Goal: Task Accomplishment & Management: Complete application form

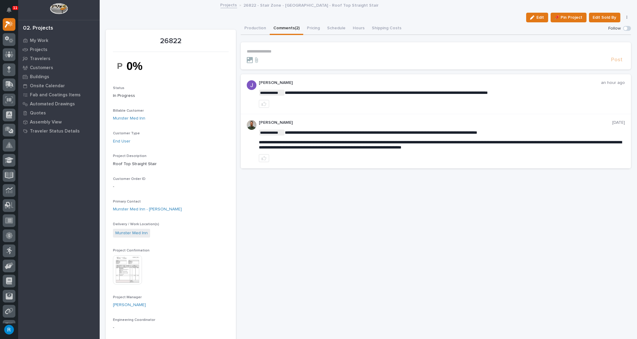
click at [253, 50] on p "**********" at bounding box center [436, 51] width 378 height 5
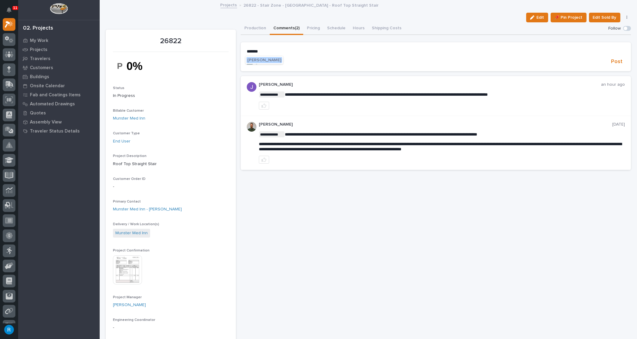
click at [266, 61] on span "Kendra Gingerich" at bounding box center [264, 60] width 34 height 4
click at [284, 53] on p "**********" at bounding box center [436, 52] width 378 height 6
click at [614, 61] on span "Post" at bounding box center [616, 62] width 11 height 7
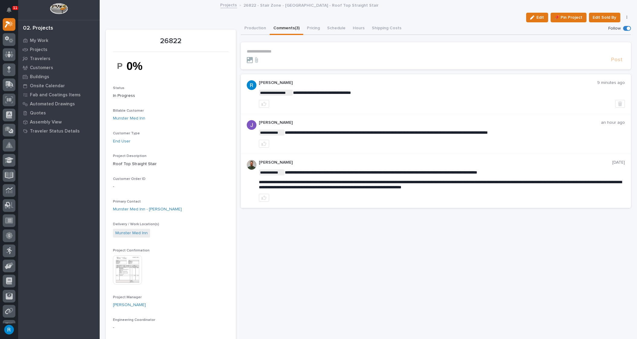
click at [128, 272] on img at bounding box center [127, 269] width 29 height 29
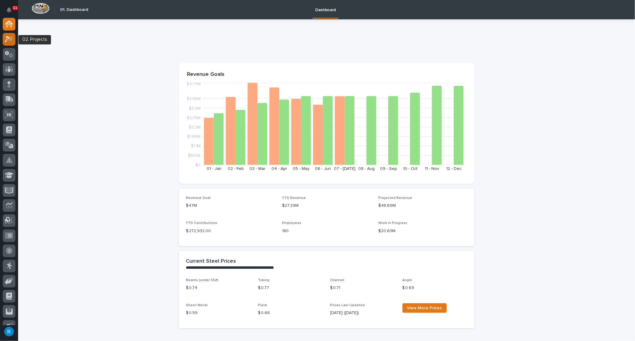
click at [9, 43] on div at bounding box center [9, 39] width 13 height 13
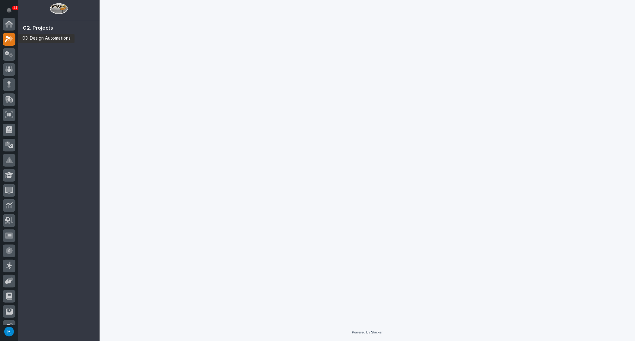
scroll to position [15, 0]
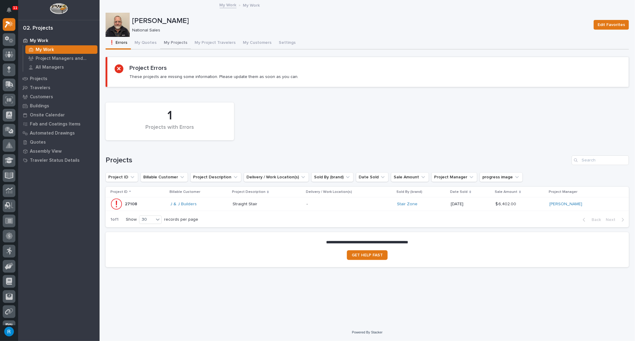
click at [174, 43] on button "My Projects" at bounding box center [175, 43] width 31 height 13
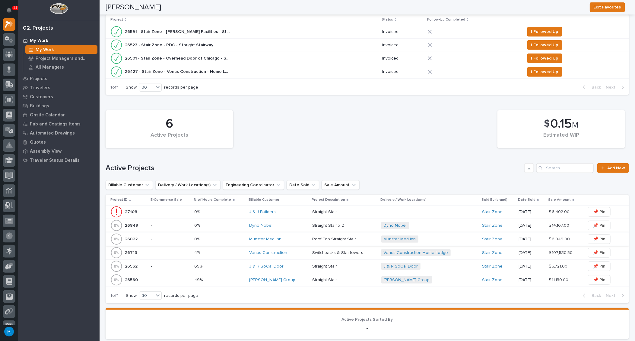
scroll to position [247, 0]
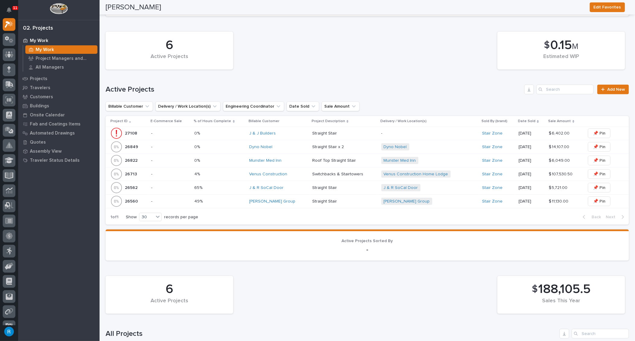
click at [176, 159] on p "-" at bounding box center [170, 160] width 38 height 5
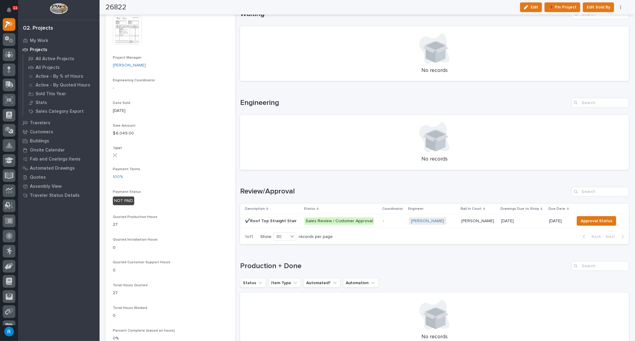
scroll to position [247, 0]
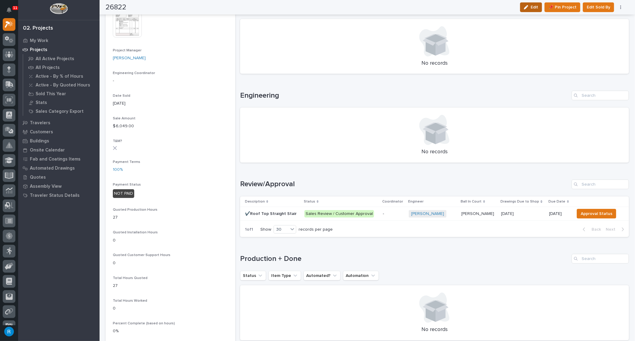
click at [537, 6] on span "Edit" at bounding box center [535, 7] width 8 height 5
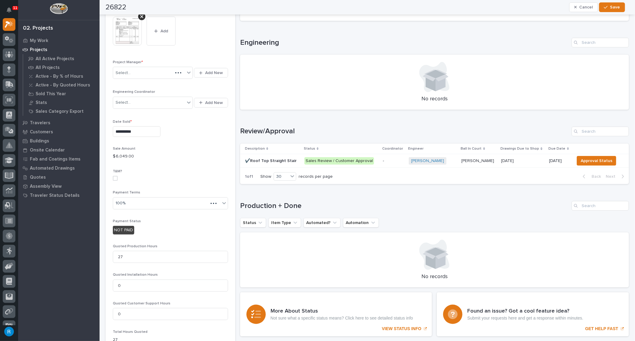
scroll to position [305, 0]
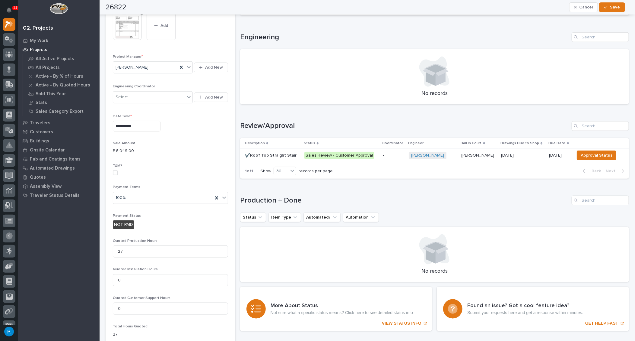
click at [124, 225] on div "NOT PAID" at bounding box center [123, 224] width 21 height 9
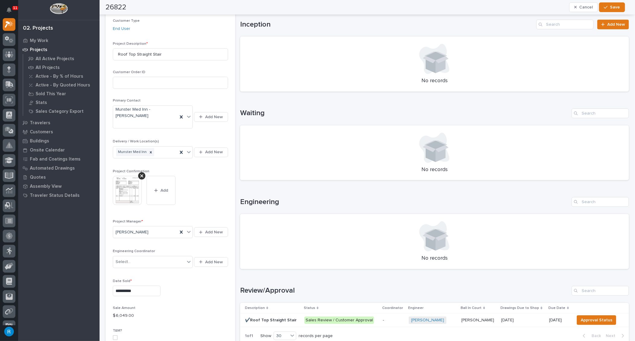
scroll to position [0, 0]
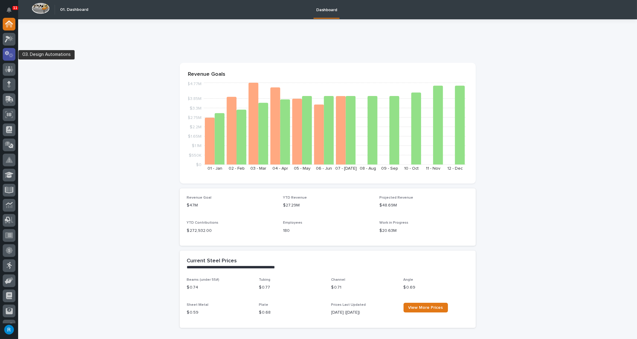
click at [6, 55] on icon at bounding box center [9, 54] width 9 height 7
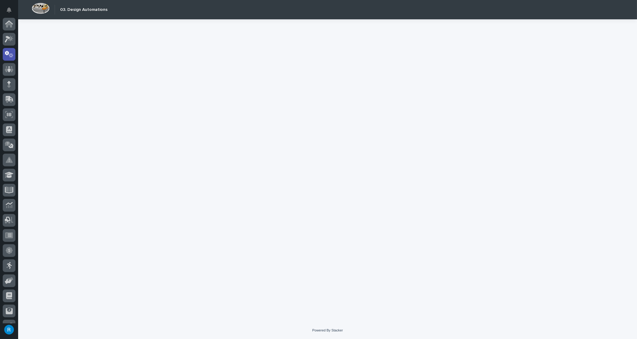
scroll to position [30, 0]
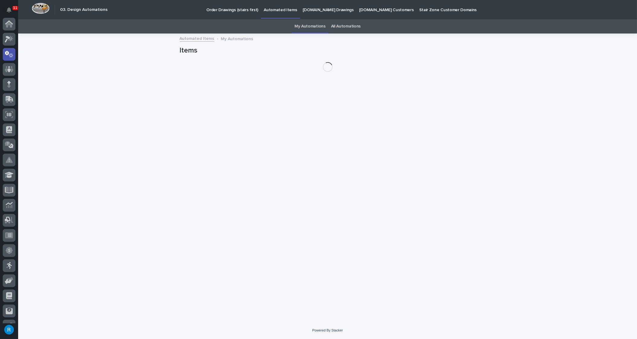
scroll to position [30, 0]
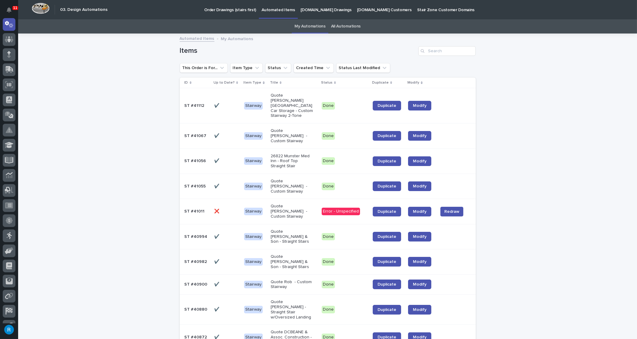
click at [224, 133] on p at bounding box center [226, 135] width 25 height 5
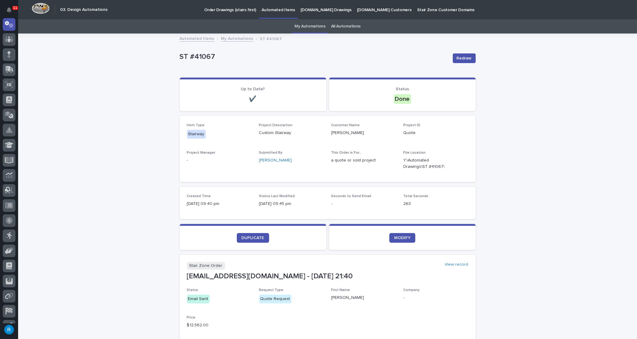
click at [326, 8] on p "StairZone.com Drawings" at bounding box center [325, 6] width 51 height 13
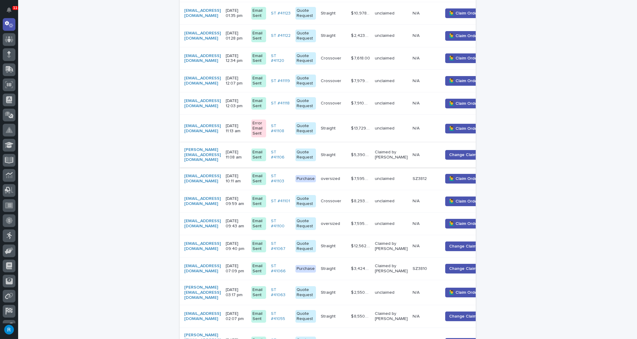
scroll to position [247, 0]
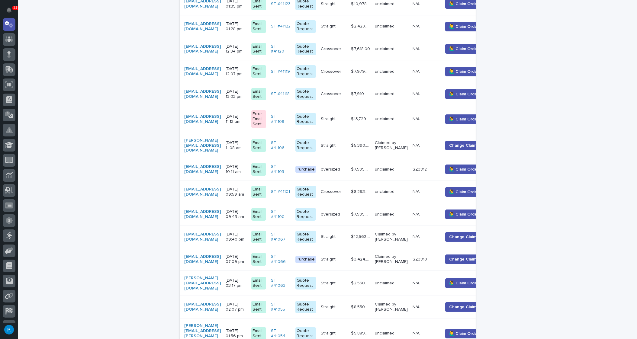
click at [223, 235] on td "jlewin@bancroftcontracting.com" at bounding box center [202, 237] width 44 height 23
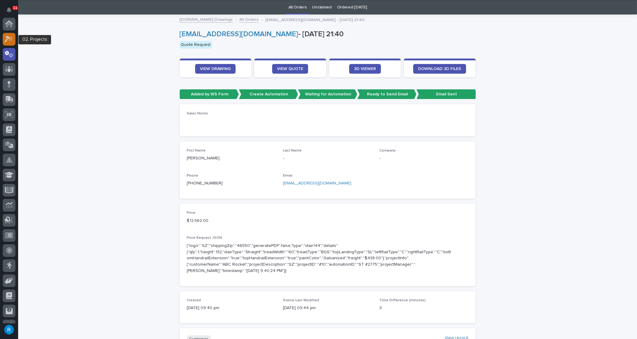
click at [9, 40] on icon at bounding box center [10, 38] width 5 height 6
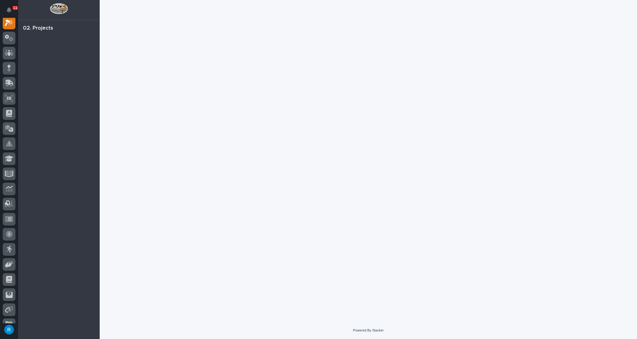
scroll to position [15, 0]
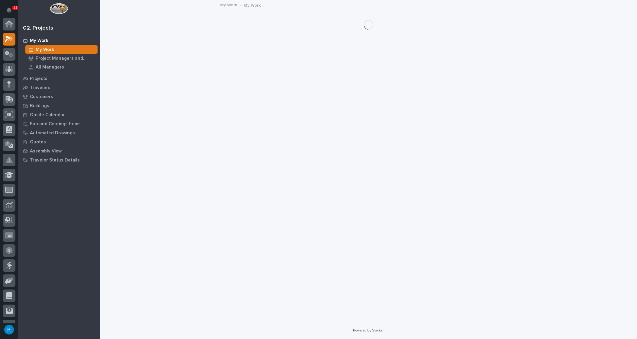
scroll to position [15, 0]
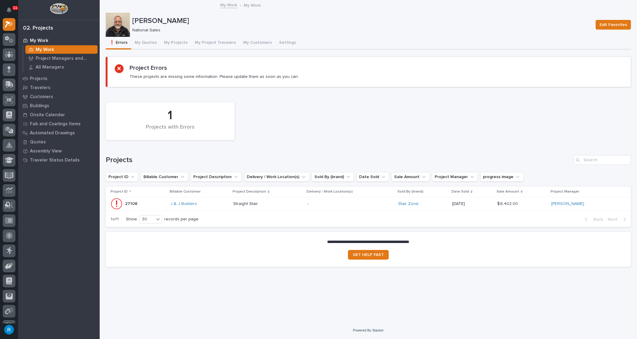
click at [34, 40] on p "My Work" at bounding box center [39, 40] width 18 height 5
click at [144, 42] on button "My Quotes" at bounding box center [145, 43] width 29 height 13
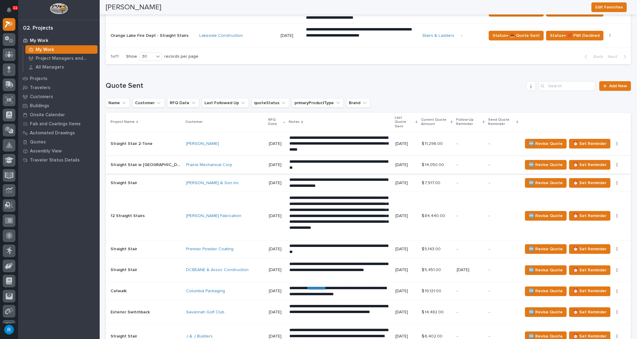
scroll to position [513, 0]
click at [613, 85] on span "Add New" at bounding box center [618, 86] width 18 height 4
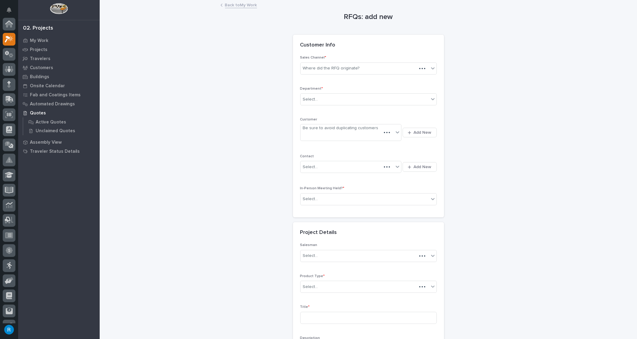
scroll to position [15, 0]
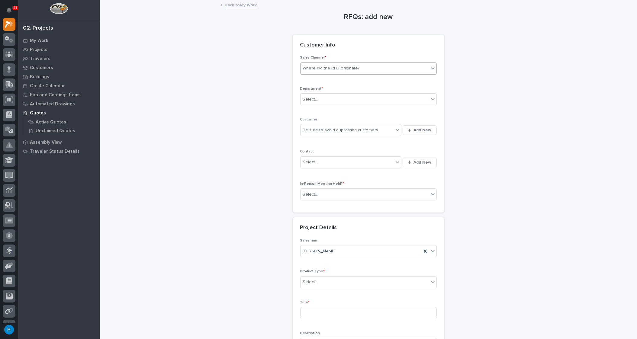
click at [347, 69] on div "Where did the RFQ originate?" at bounding box center [331, 68] width 57 height 6
click at [312, 100] on div "Stair Zone" at bounding box center [366, 100] width 136 height 11
click at [327, 99] on div "Select..." at bounding box center [364, 99] width 128 height 10
click at [319, 110] on span "National Sales" at bounding box center [316, 110] width 30 height 7
click at [322, 131] on div "Be sure to avoid duplicating customers" at bounding box center [340, 130] width 75 height 6
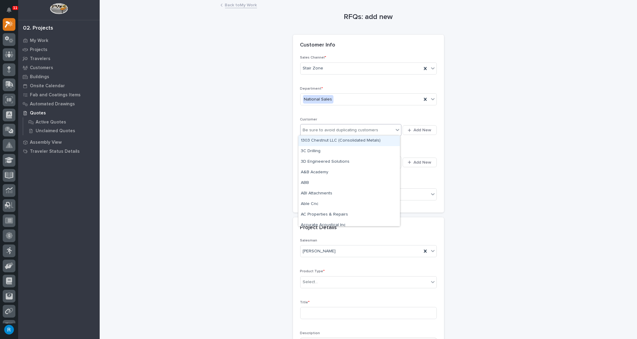
click at [383, 130] on div "Be sure to avoid duplicating customers" at bounding box center [346, 130] width 93 height 10
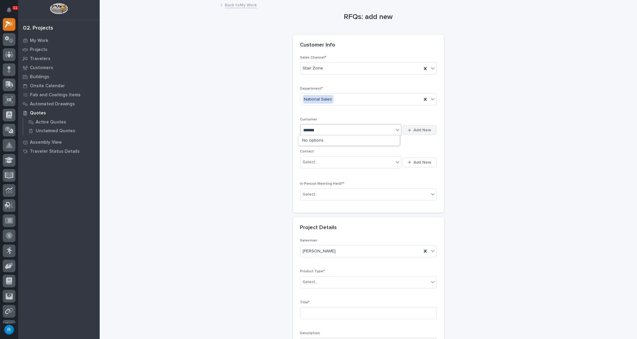
type input "********"
click at [380, 130] on div "Be sure to avoid duplicating customers" at bounding box center [346, 130] width 93 height 10
click at [422, 129] on span "Add New" at bounding box center [423, 129] width 18 height 5
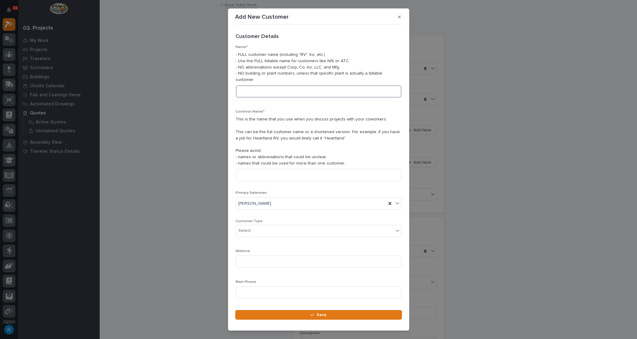
click at [246, 86] on input at bounding box center [318, 91] width 165 height 12
type input "Bancroft Contracting"
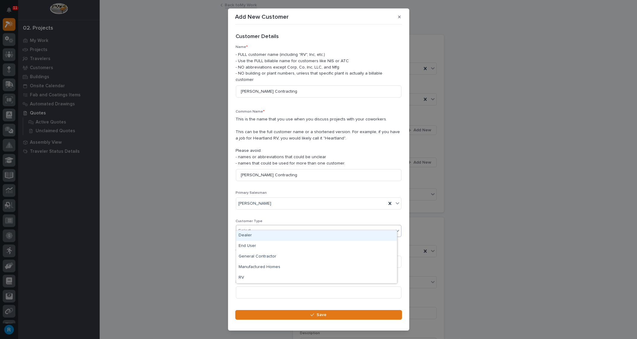
click at [264, 226] on div "Select..." at bounding box center [314, 231] width 157 height 10
click at [247, 256] on div "General Contractor" at bounding box center [316, 256] width 161 height 11
click at [241, 287] on input at bounding box center [318, 293] width 165 height 12
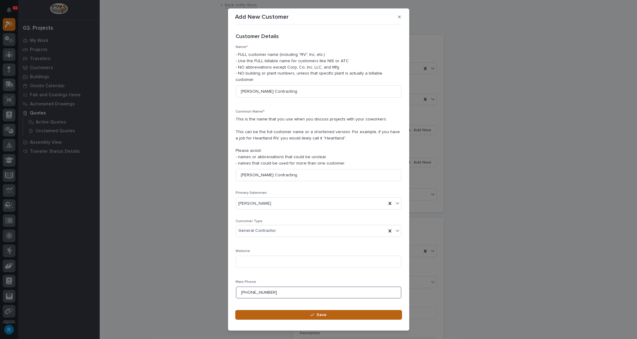
type input "207-890-8525"
click at [317, 315] on span "Save" at bounding box center [321, 314] width 10 height 5
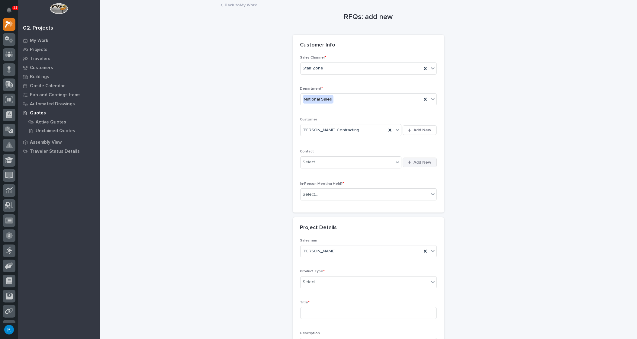
click at [417, 163] on span "Add New" at bounding box center [423, 162] width 18 height 5
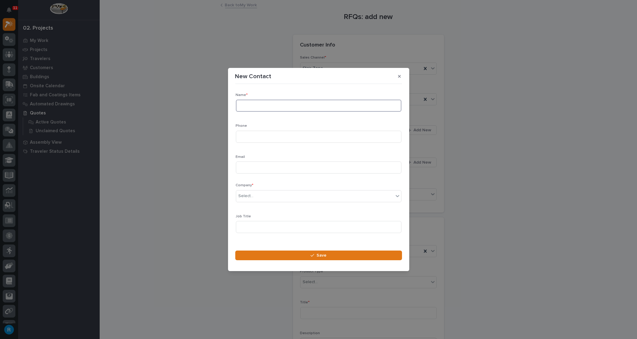
click at [242, 107] on input at bounding box center [318, 106] width 165 height 12
type input "James Lewin"
type input "207-890-8525"
click at [253, 168] on input at bounding box center [318, 168] width 165 height 12
click at [241, 167] on input at bounding box center [318, 168] width 165 height 12
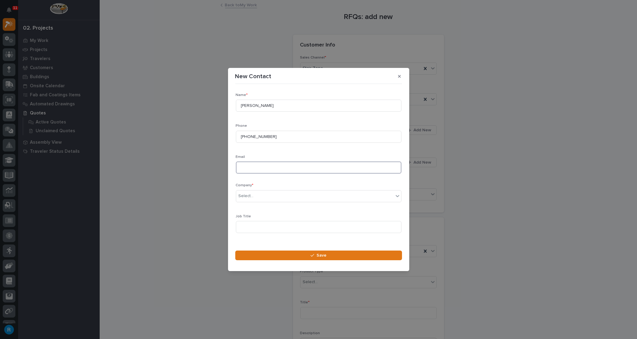
paste input "jlewin@bancroftcontracting.com>"
click at [304, 168] on input "jlewin@bancroftcontracting.com>" at bounding box center [318, 168] width 165 height 12
click at [241, 167] on input "jlewin@bancroftcontracting.com" at bounding box center [318, 168] width 165 height 12
type input "jlewin@bancroftcontracting.com"
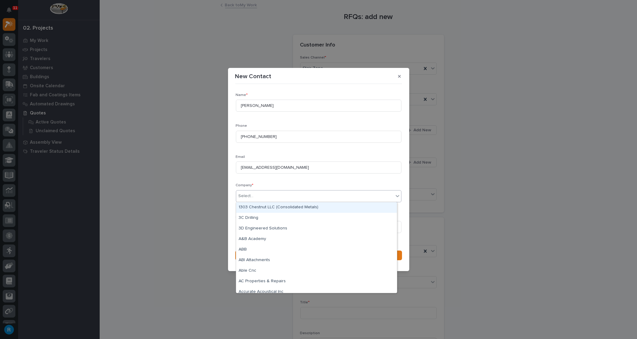
click at [329, 195] on div "Select..." at bounding box center [314, 196] width 157 height 10
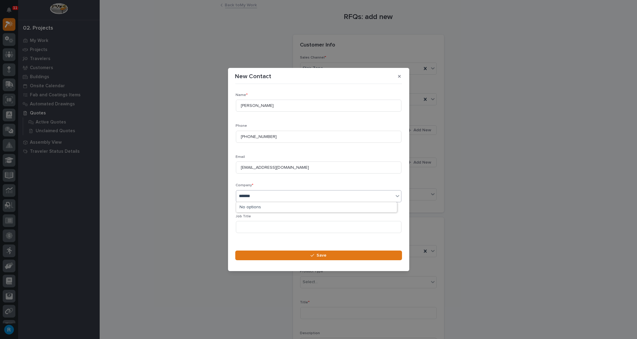
type input "********"
click at [267, 209] on div "Bancroft Contracting" at bounding box center [316, 207] width 161 height 11
drag, startPoint x: 245, startPoint y: 225, endPoint x: 252, endPoint y: 227, distance: 7.4
click at [245, 225] on input at bounding box center [318, 227] width 165 height 12
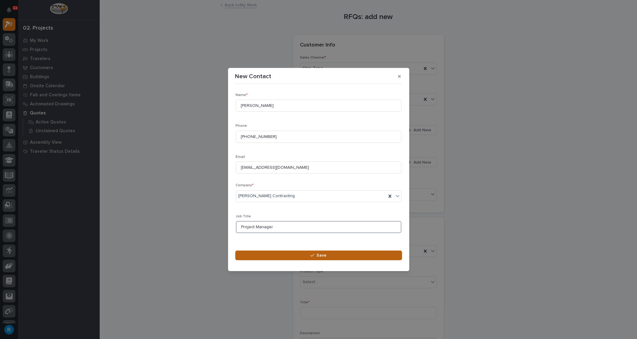
type input "Project Manager"
click at [327, 254] on button "Save" at bounding box center [318, 256] width 167 height 10
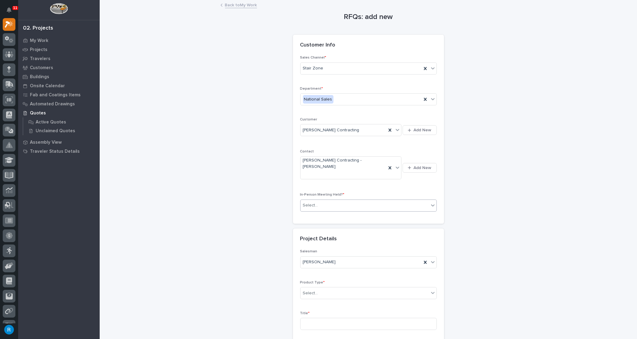
click at [359, 200] on div "Select..." at bounding box center [364, 205] width 128 height 10
click at [305, 216] on span "No" at bounding box center [305, 215] width 8 height 7
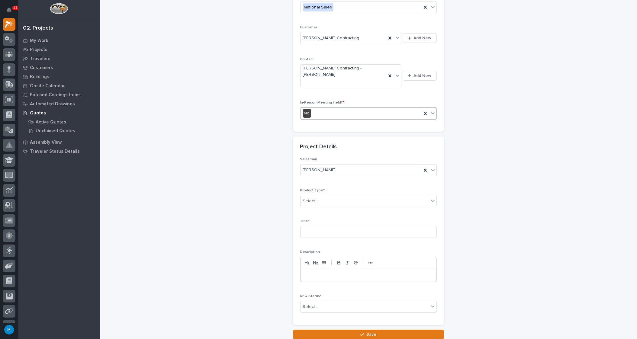
scroll to position [110, 0]
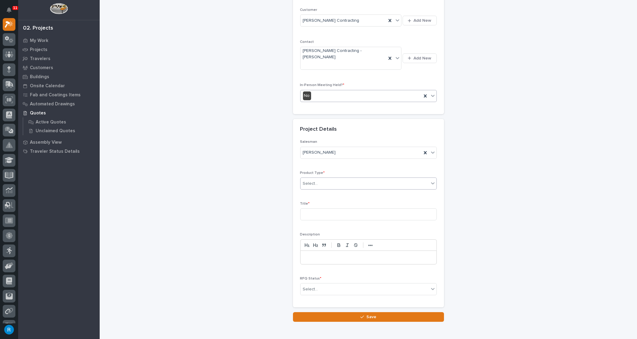
click at [322, 179] on div "Select..." at bounding box center [364, 184] width 128 height 10
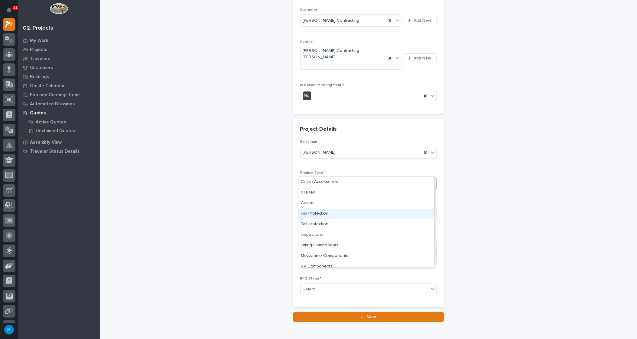
scroll to position [15, 0]
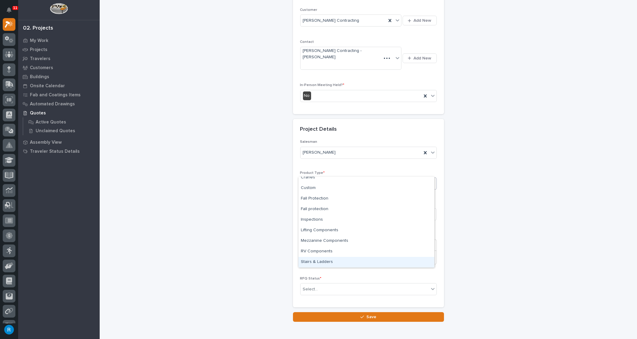
click at [314, 261] on div "Stairs & Ladders" at bounding box center [366, 262] width 136 height 11
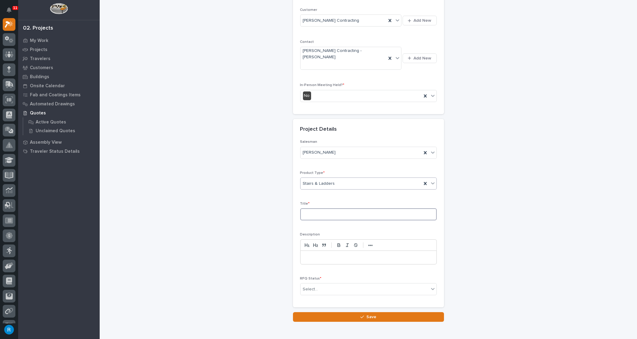
click at [304, 208] on input at bounding box center [368, 214] width 136 height 12
type input "Straight Stair"
click at [391, 284] on div "Select..." at bounding box center [364, 289] width 128 height 10
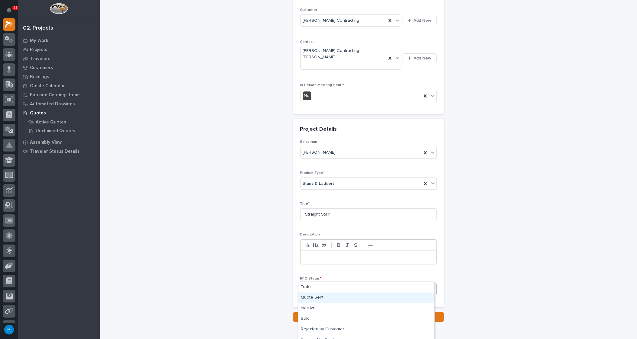
click at [315, 299] on div "Quote Sent" at bounding box center [366, 298] width 136 height 11
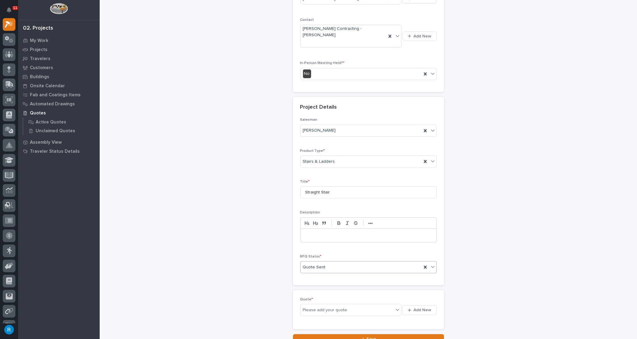
scroll to position [170, 0]
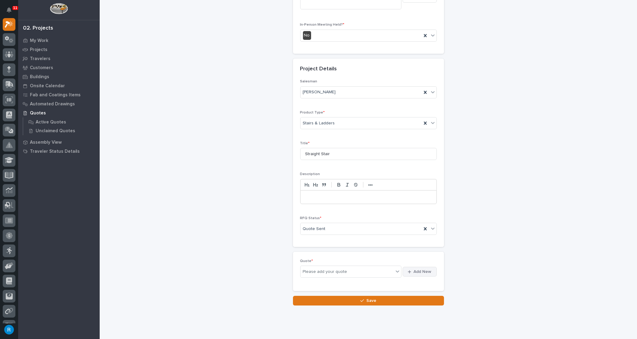
click at [421, 269] on span "Add New" at bounding box center [423, 271] width 18 height 5
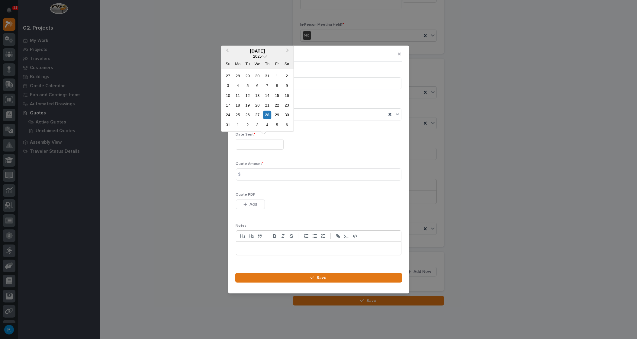
click at [247, 146] on input "text" at bounding box center [260, 144] width 48 height 11
click at [272, 145] on input "text" at bounding box center [260, 144] width 48 height 11
click at [267, 113] on div "28" at bounding box center [267, 115] width 8 height 8
type input "**********"
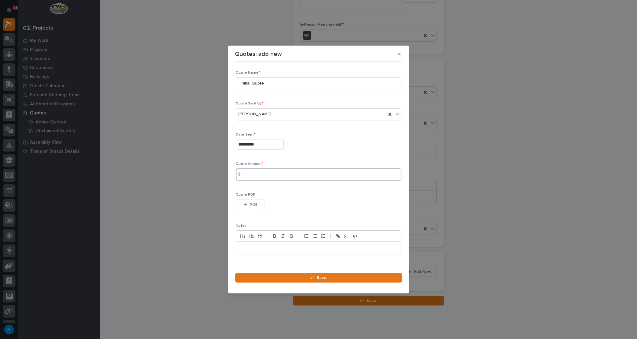
click at [259, 175] on input at bounding box center [318, 174] width 165 height 12
type input "14125.00"
click at [252, 204] on span "Add" at bounding box center [253, 204] width 8 height 5
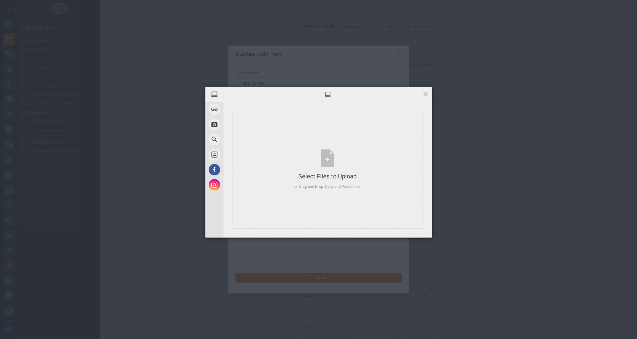
scroll to position [94, 0]
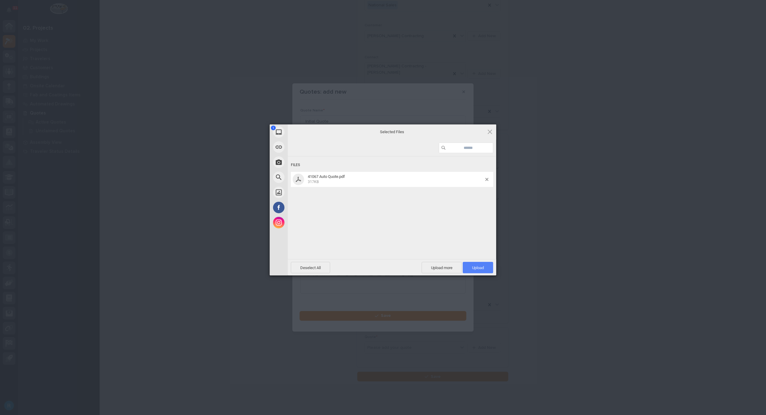
click at [475, 264] on span "Upload 1" at bounding box center [478, 267] width 30 height 11
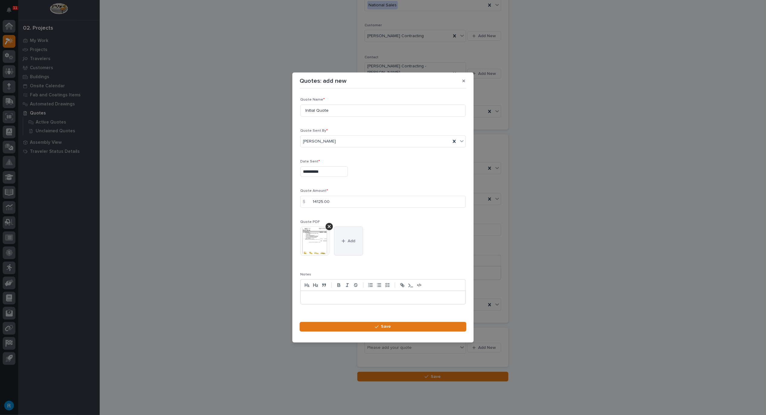
click at [352, 246] on button "Add" at bounding box center [348, 240] width 29 height 29
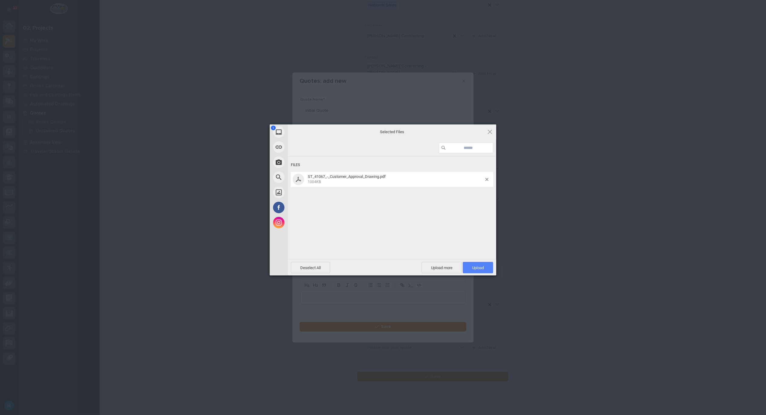
click at [479, 267] on span "Upload 1" at bounding box center [478, 267] width 12 height 5
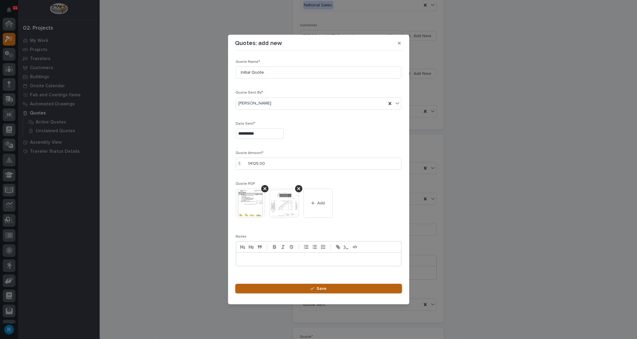
click at [314, 288] on div "button" at bounding box center [313, 289] width 6 height 4
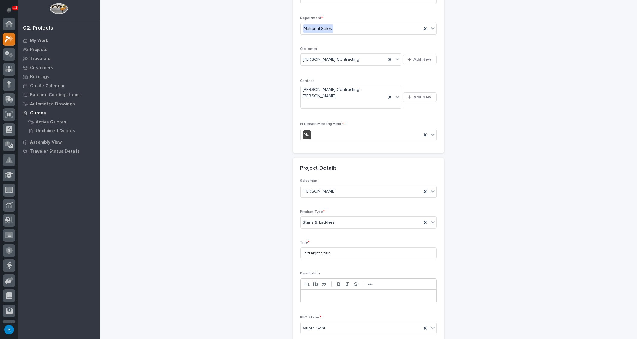
scroll to position [170, 0]
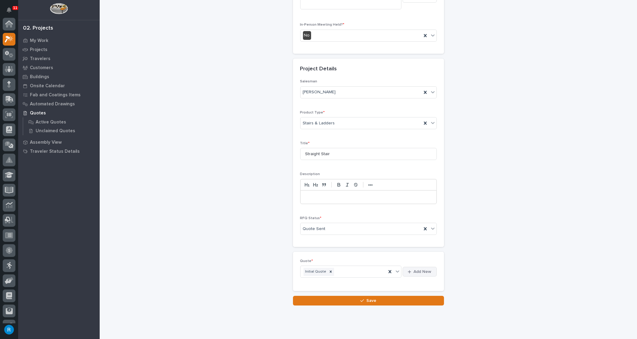
click at [418, 269] on span "Add New" at bounding box center [423, 271] width 18 height 5
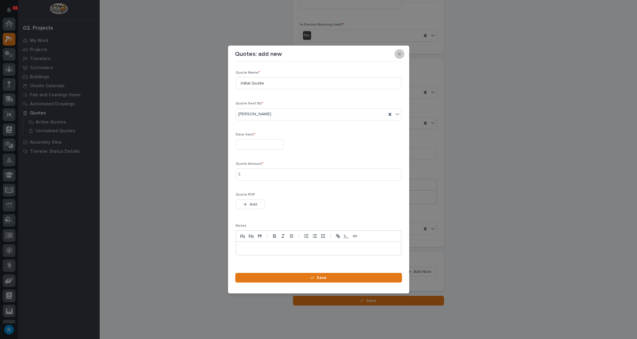
click at [400, 54] on icon "button" at bounding box center [399, 54] width 3 height 4
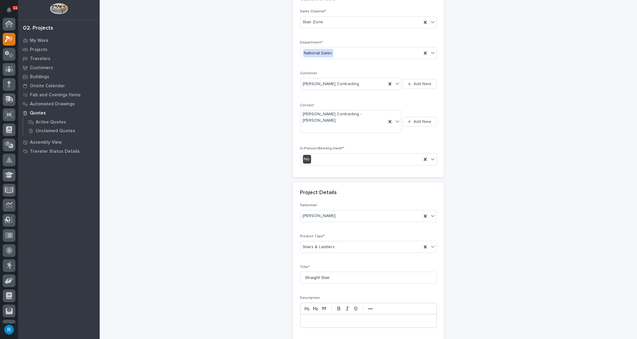
scroll to position [0, 0]
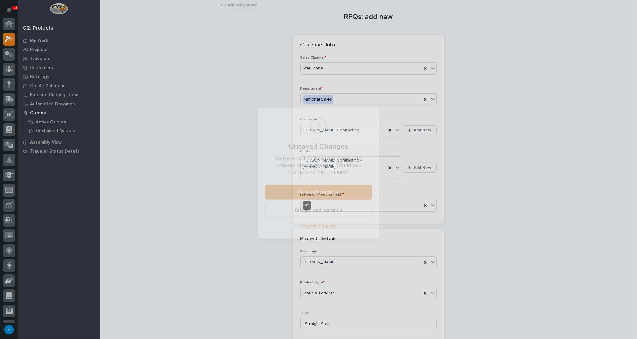
scroll to position [15, 0]
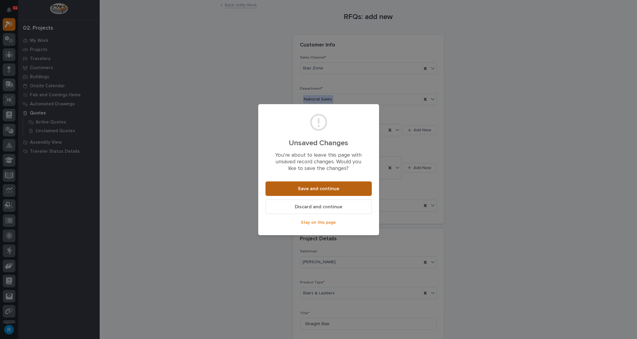
click at [308, 188] on span "Save and continue" at bounding box center [318, 189] width 41 height 6
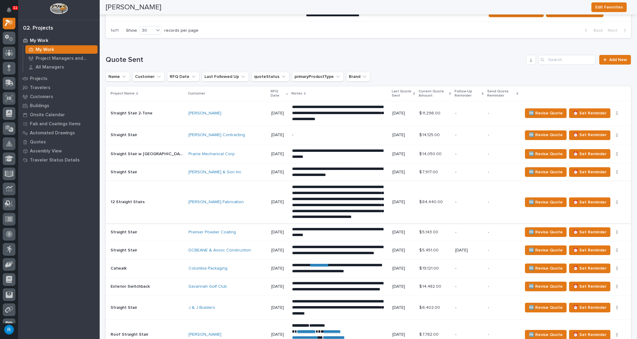
scroll to position [549, 0]
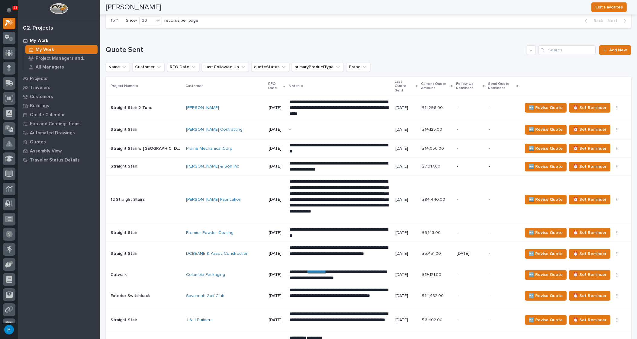
click at [311, 126] on div "-" at bounding box center [339, 130] width 101 height 14
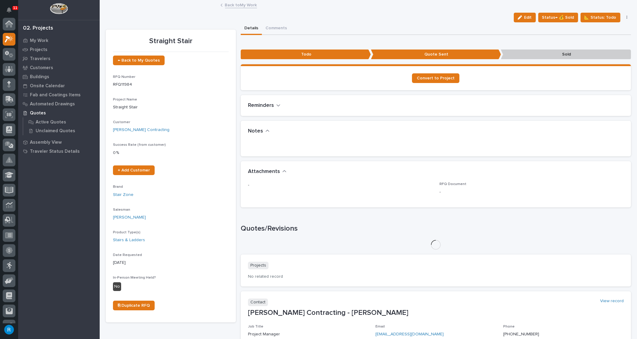
scroll to position [15, 0]
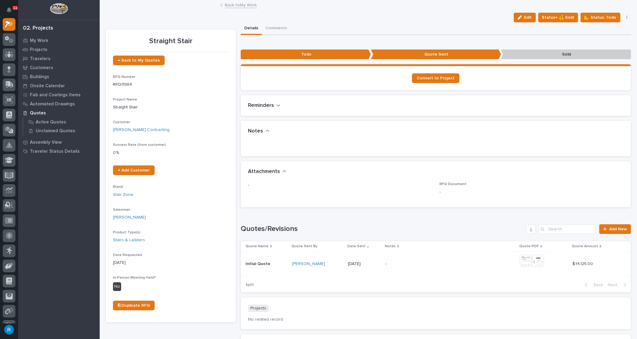
drag, startPoint x: 524, startPoint y: 18, endPoint x: 33, endPoint y: 167, distance: 513.1
click at [524, 18] on span "Edit" at bounding box center [528, 17] width 8 height 5
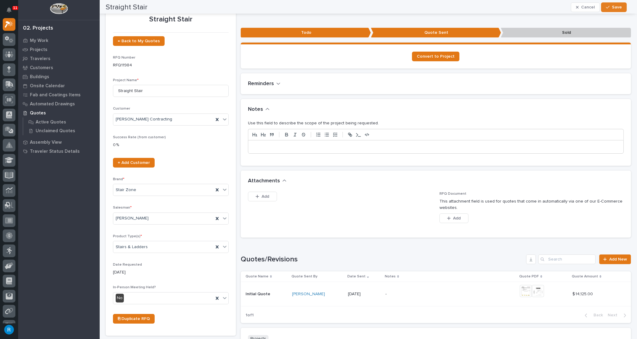
scroll to position [0, 0]
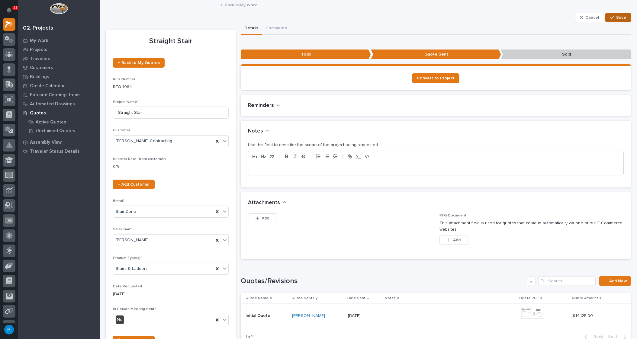
click at [616, 18] on span "Save" at bounding box center [621, 17] width 10 height 5
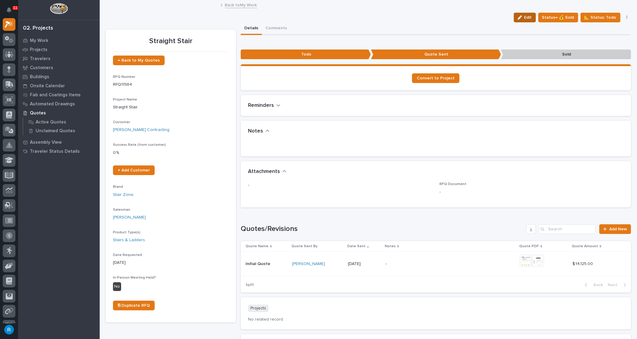
click at [527, 17] on span "Edit" at bounding box center [528, 17] width 8 height 5
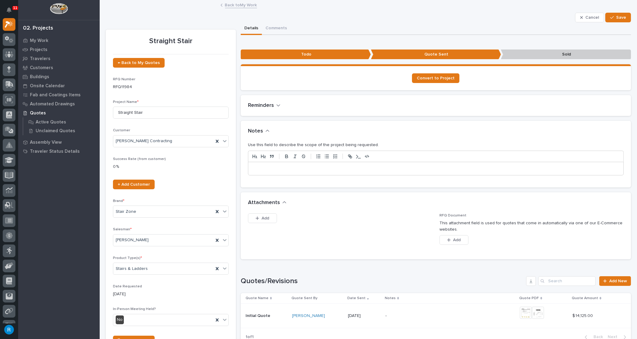
click at [258, 167] on p at bounding box center [436, 169] width 366 height 6
click at [618, 19] on span "Save" at bounding box center [621, 17] width 10 height 5
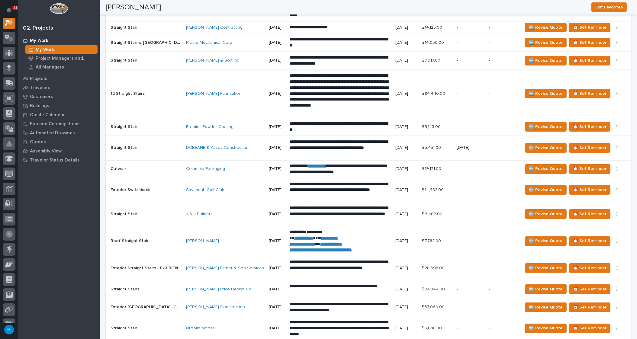
scroll to position [549, 0]
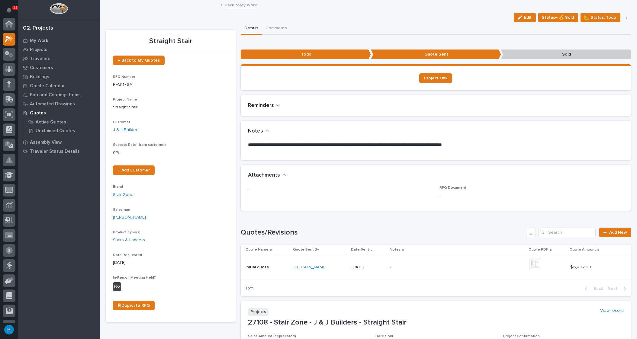
scroll to position [15, 0]
click at [5, 39] on icon at bounding box center [9, 39] width 9 height 7
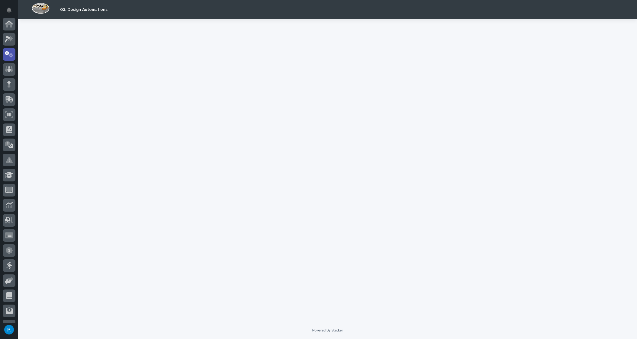
scroll to position [30, 0]
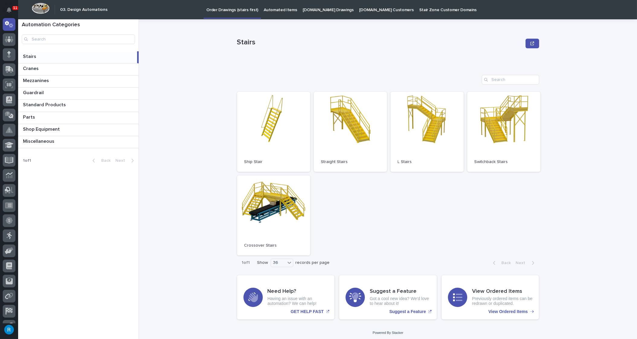
click at [322, 10] on p "StairZone.com Drawings" at bounding box center [328, 6] width 51 height 13
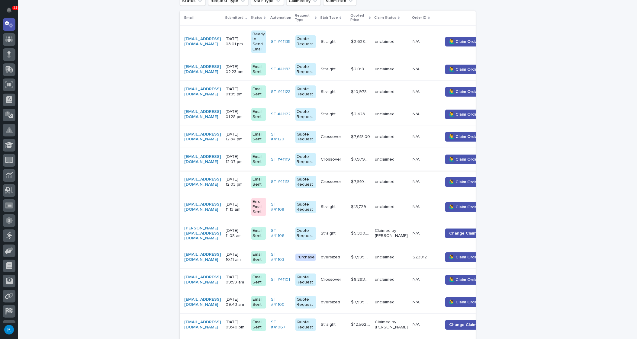
scroll to position [192, 0]
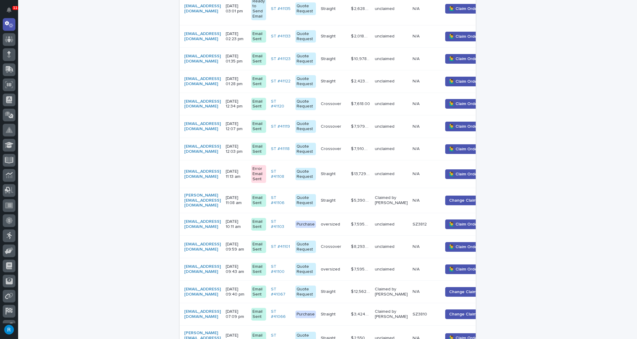
click at [221, 288] on div "jlewin@bancroftcontracting.com" at bounding box center [202, 292] width 37 height 10
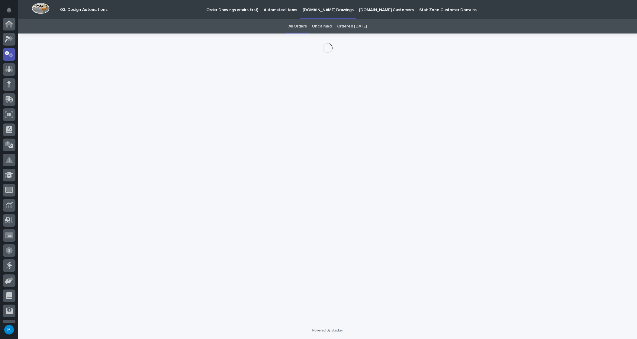
scroll to position [30, 0]
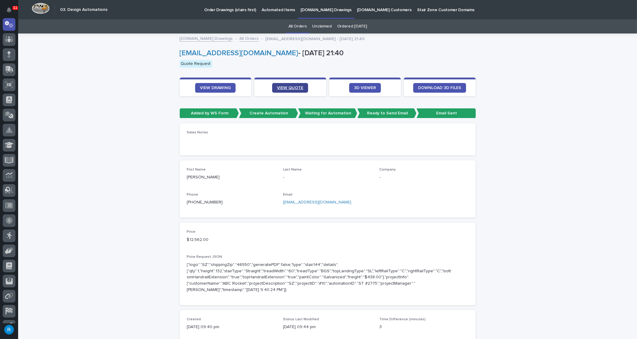
click at [289, 88] on span "VIEW QUOTE" at bounding box center [290, 88] width 26 height 4
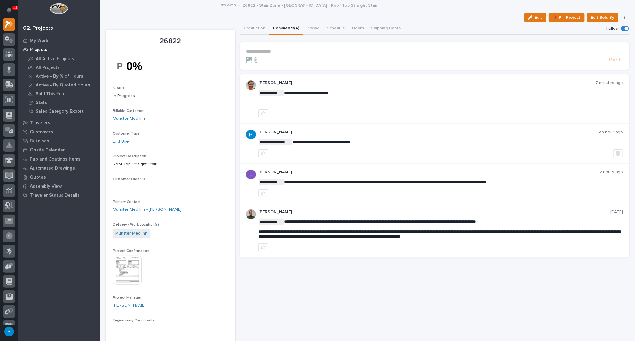
click at [261, 53] on p "**********" at bounding box center [434, 51] width 377 height 5
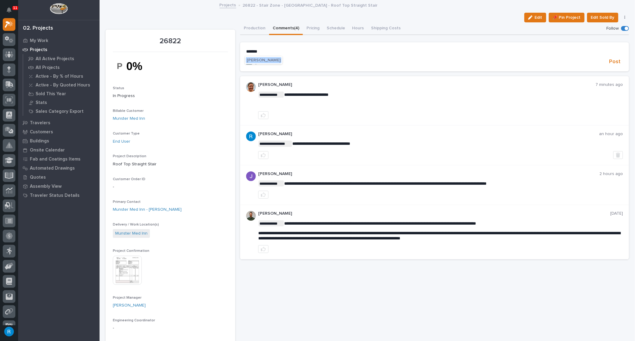
click at [261, 59] on span "[PERSON_NAME]" at bounding box center [264, 60] width 34 height 4
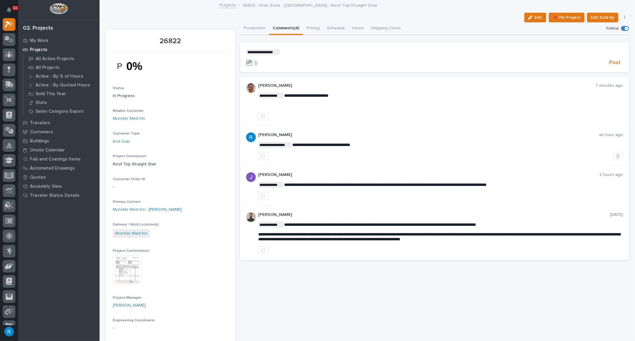
click at [286, 53] on p "**********" at bounding box center [434, 52] width 377 height 6
click at [610, 62] on span "Post" at bounding box center [615, 62] width 11 height 7
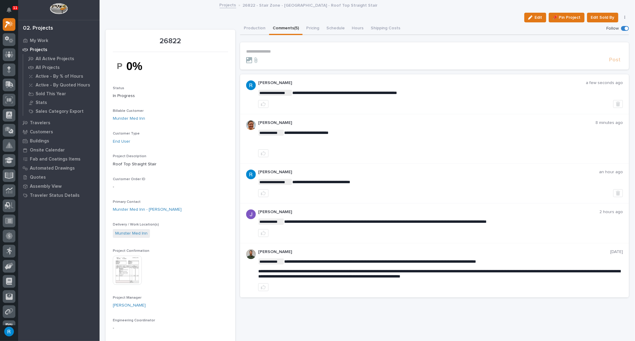
click at [256, 53] on p "**********" at bounding box center [434, 51] width 377 height 5
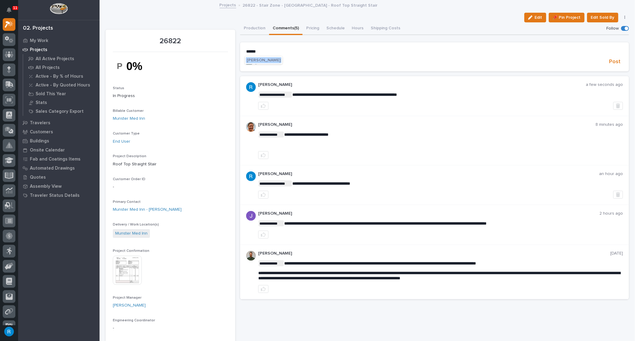
click at [270, 60] on span "[PERSON_NAME]" at bounding box center [264, 60] width 34 height 4
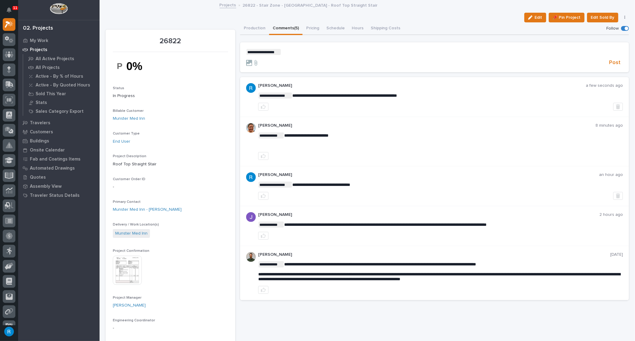
click at [286, 52] on p "**********" at bounding box center [434, 52] width 377 height 6
click at [610, 63] on span "Post" at bounding box center [615, 62] width 11 height 7
